Goal: Transaction & Acquisition: Purchase product/service

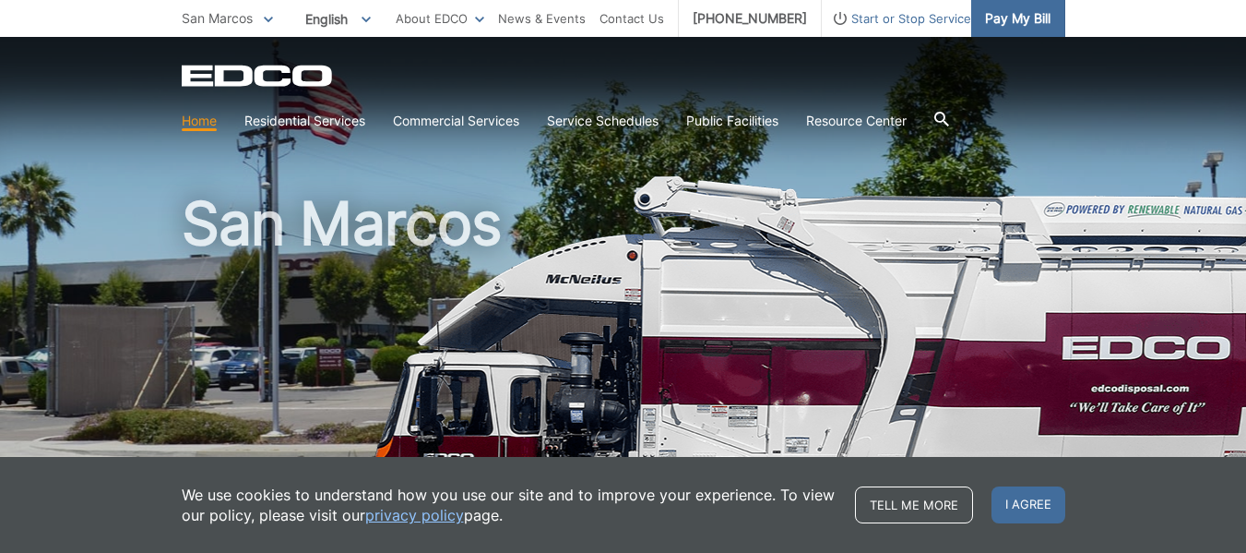
click at [1017, 20] on span "Pay My Bill" at bounding box center [1017, 18] width 65 height 20
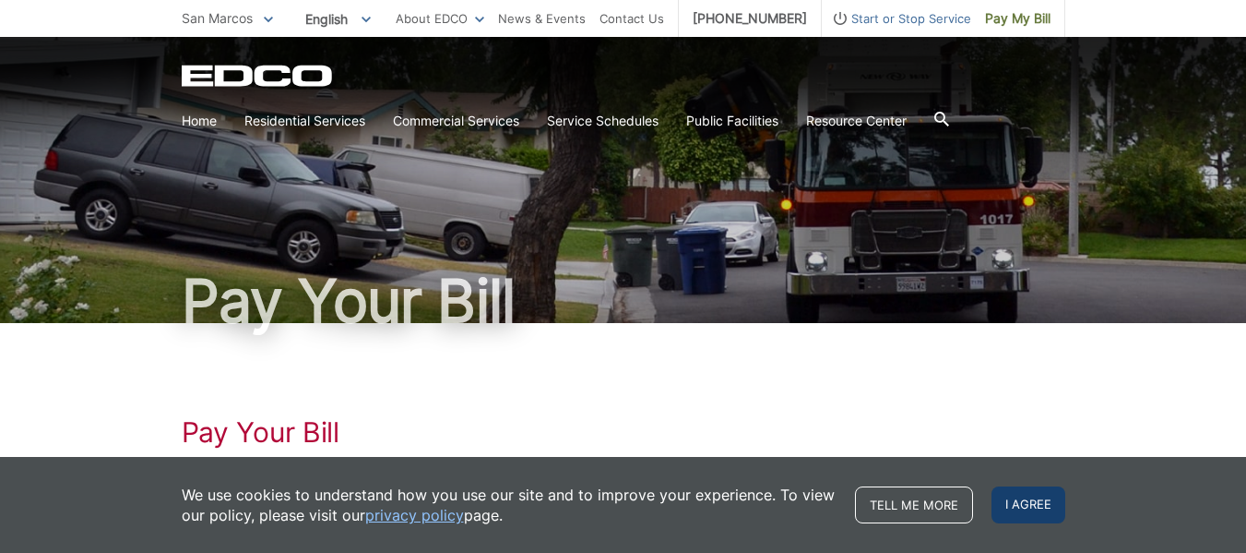
click at [1014, 495] on span "I agree" at bounding box center [1029, 504] width 74 height 37
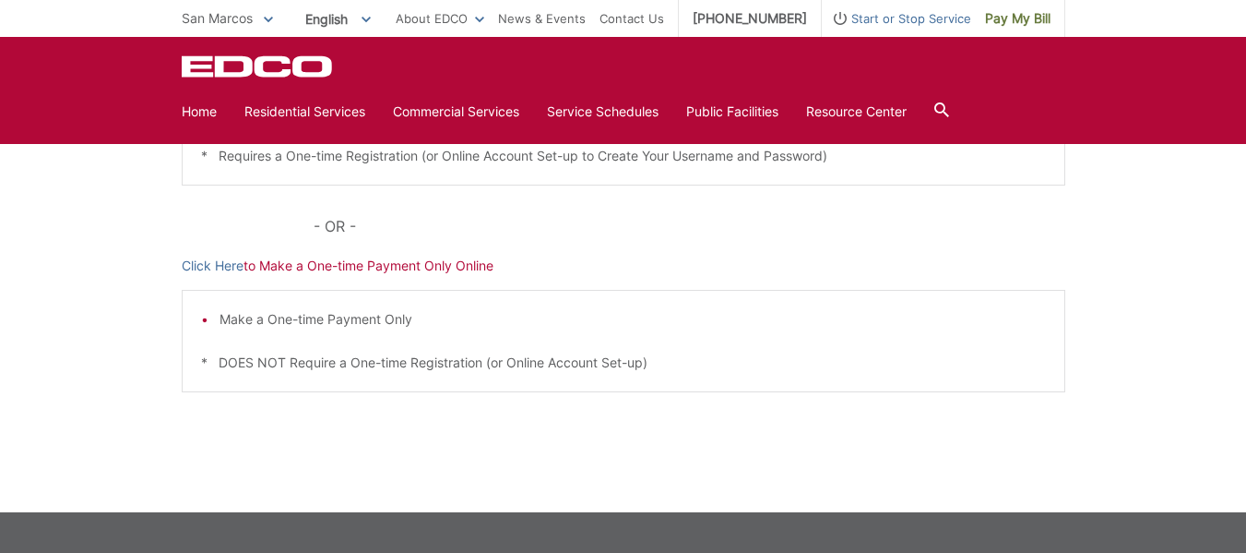
scroll to position [555, 0]
click at [195, 264] on link "Click Here" at bounding box center [213, 265] width 62 height 20
click at [121, 259] on div "Pay Your Bill Click Here to View, Pay, and Manage Your Bill Online Make a One-t…" at bounding box center [623, 140] width 1246 height 744
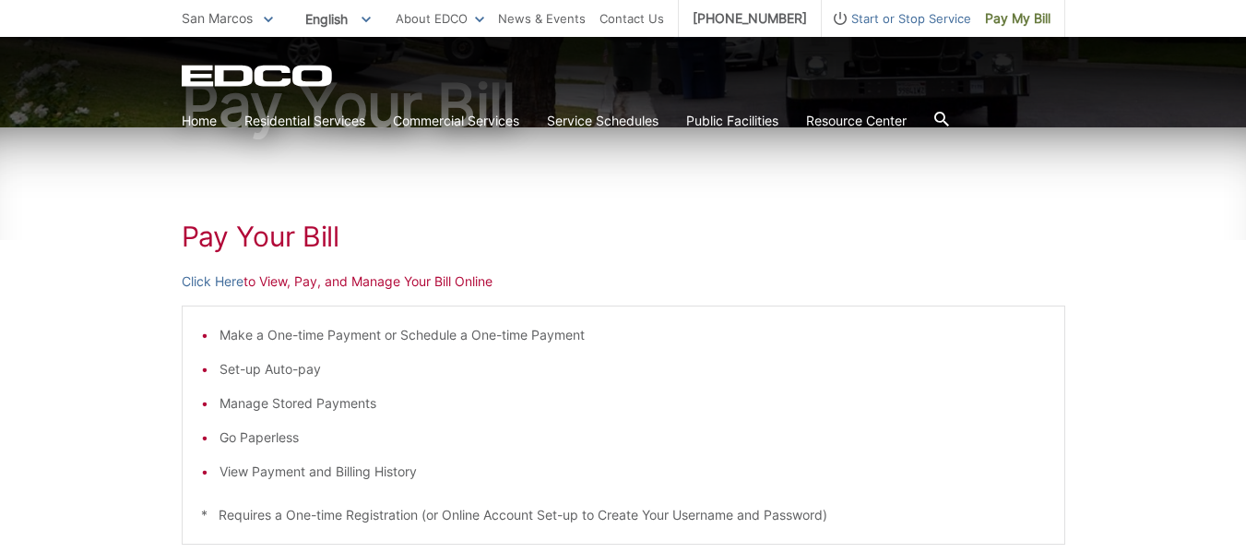
scroll to position [195, 0]
click at [208, 279] on link "Click Here" at bounding box center [213, 282] width 62 height 20
